Goal: Task Accomplishment & Management: Use online tool/utility

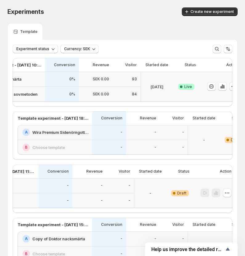
scroll to position [0, 59]
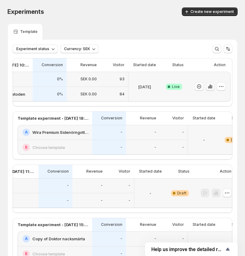
click at [211, 86] on icon "button" at bounding box center [210, 86] width 6 height 6
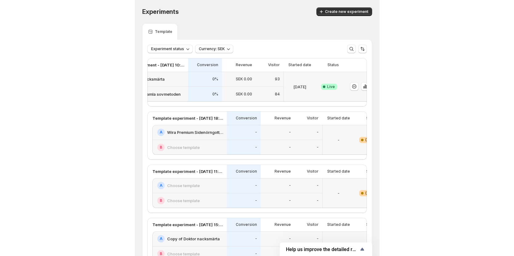
scroll to position [0, 40]
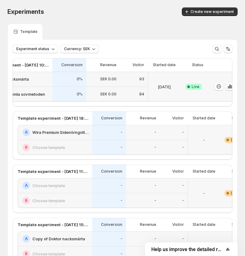
click at [228, 86] on icon "button" at bounding box center [229, 86] width 6 height 6
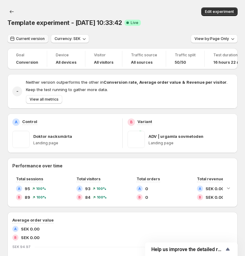
click at [36, 37] on span "Current version" at bounding box center [30, 38] width 29 height 5
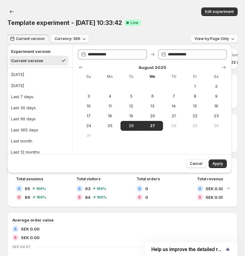
click at [31, 62] on div "Current version" at bounding box center [27, 61] width 32 height 6
click at [202, 165] on span "Cancel" at bounding box center [196, 163] width 13 height 5
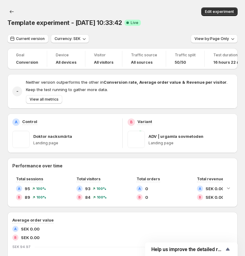
click at [141, 10] on div "Edit experiment" at bounding box center [132, 11] width 210 height 9
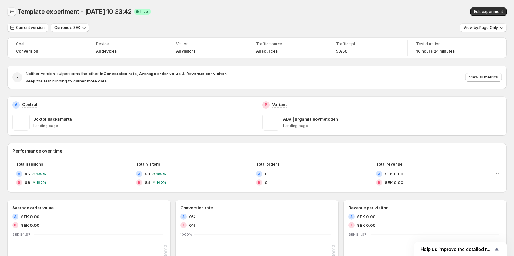
click at [12, 13] on icon "Back" at bounding box center [12, 12] width 6 height 6
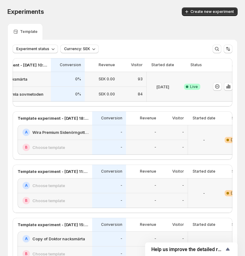
scroll to position [0, 59]
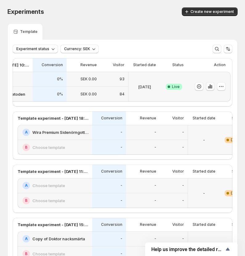
click at [212, 87] on icon "button" at bounding box center [210, 86] width 6 height 6
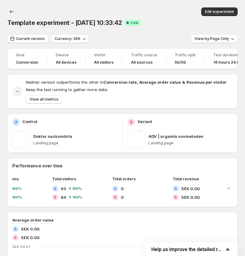
scroll to position [0, 27]
click at [36, 38] on span "Current version" at bounding box center [30, 38] width 29 height 5
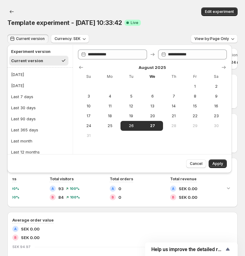
click at [36, 38] on span "Current version" at bounding box center [30, 38] width 29 height 5
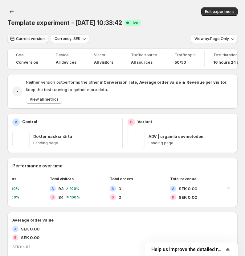
click at [25, 36] on button "Current version" at bounding box center [27, 38] width 41 height 9
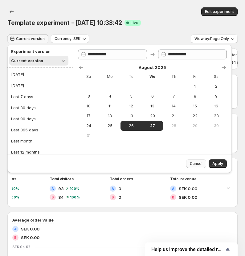
click at [203, 166] on button "Cancel" at bounding box center [196, 163] width 20 height 9
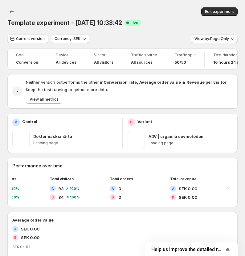
click at [222, 38] on span "View by: Page Only" at bounding box center [211, 38] width 34 height 5
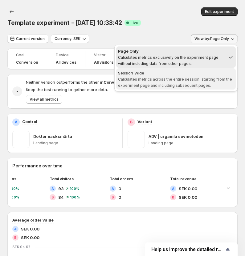
click at [204, 86] on span "Calculates metrics across the entire session, starting from the experiment page…" at bounding box center [175, 82] width 114 height 11
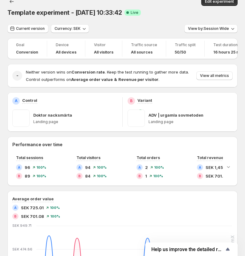
scroll to position [0, 0]
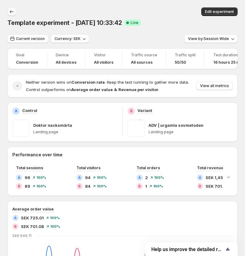
click at [13, 13] on icon "Back" at bounding box center [12, 12] width 6 height 6
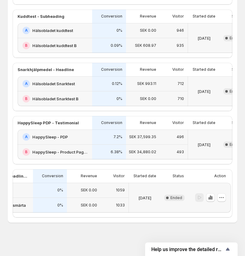
scroll to position [0, 59]
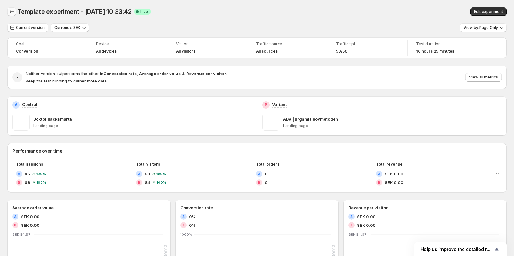
click at [10, 10] on icon "Back" at bounding box center [12, 12] width 6 height 6
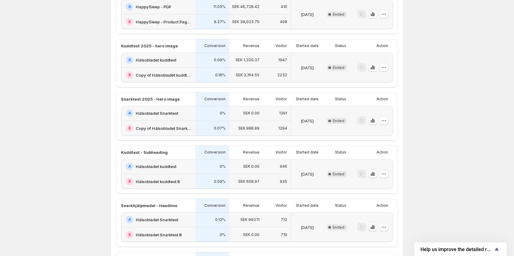
scroll to position [474, 0]
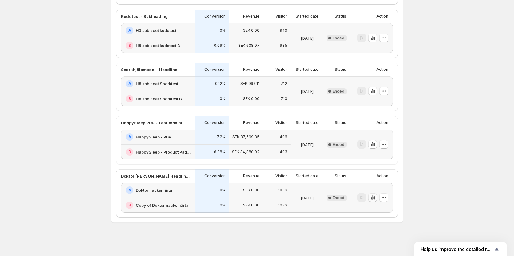
click at [376, 199] on icon "button" at bounding box center [373, 197] width 6 height 6
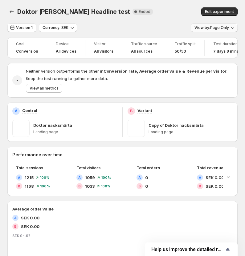
click at [207, 24] on button "View by: Page Only" at bounding box center [213, 27] width 47 height 9
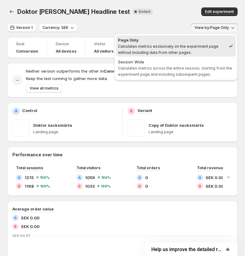
drag, startPoint x: 194, startPoint y: 70, endPoint x: 198, endPoint y: 70, distance: 4.1
click at [194, 70] on span "Session Wide Calculates metrics across the entire session, starting from the ex…" at bounding box center [176, 68] width 116 height 18
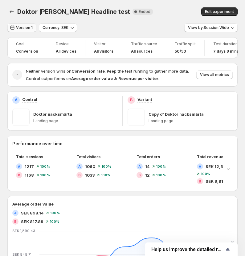
click at [33, 27] on button "Version 1" at bounding box center [21, 27] width 29 height 9
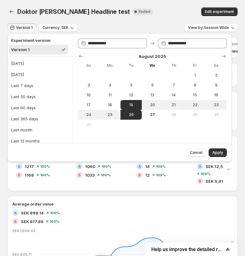
click at [29, 49] on button "Version 1" at bounding box center [38, 50] width 59 height 10
